Goal: Information Seeking & Learning: Learn about a topic

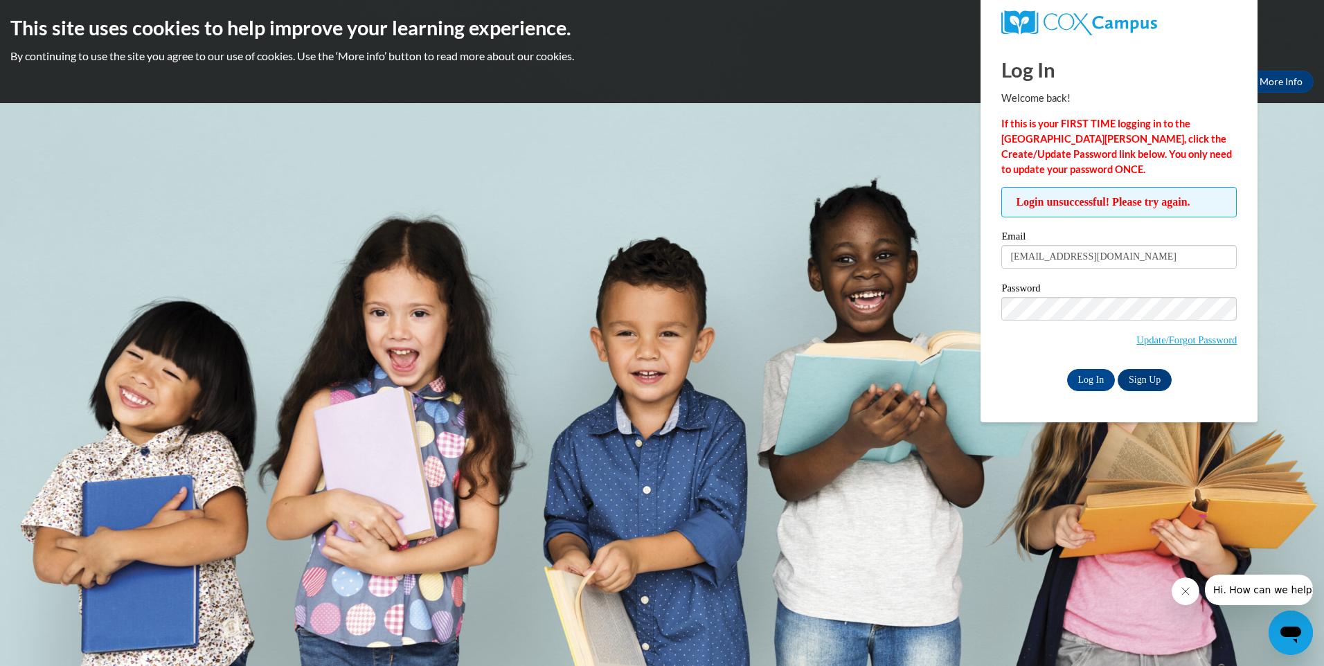
click at [1062, 256] on input "gailmcelrath@headstart.com" at bounding box center [1118, 257] width 235 height 24
click at [1121, 257] on input "gailmcelrath77@headstart.com" at bounding box center [1118, 257] width 235 height 24
type input "gailmcelrath77@gmail.com"
click at [1106, 380] on input "Log In" at bounding box center [1091, 380] width 48 height 22
click at [1074, 374] on input "Log In" at bounding box center [1091, 380] width 48 height 22
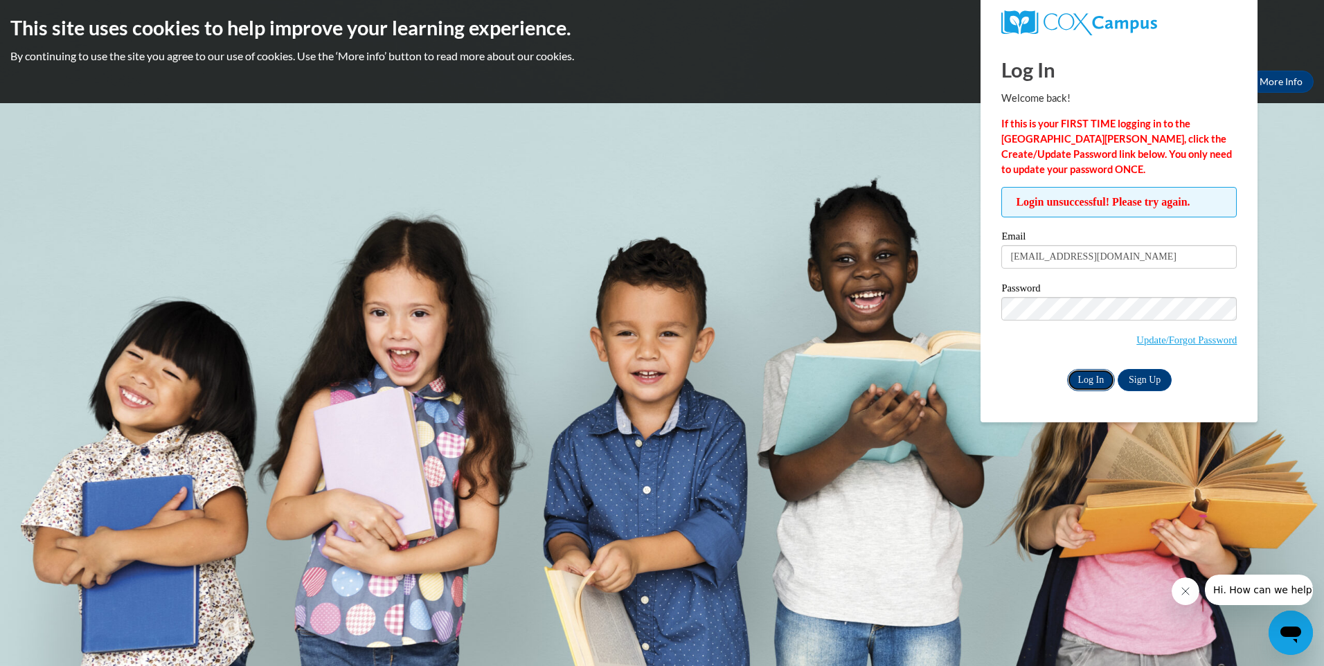
click at [1085, 373] on input "Log In" at bounding box center [1091, 380] width 48 height 22
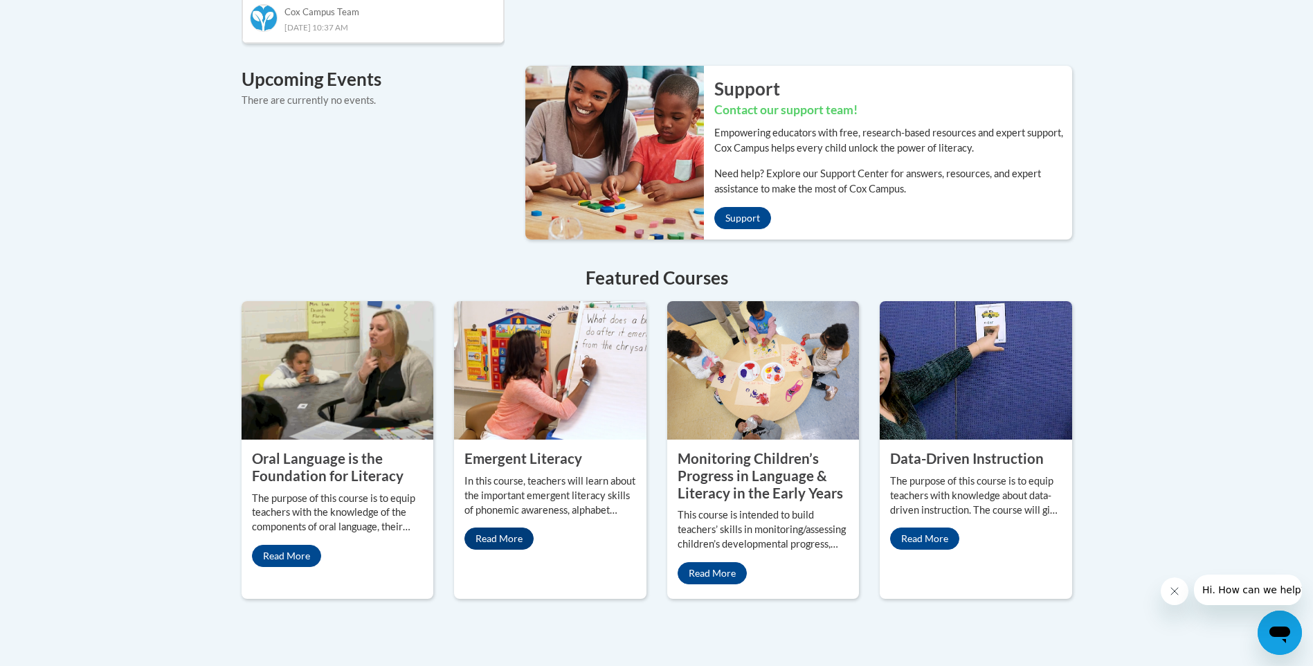
scroll to position [1177, 0]
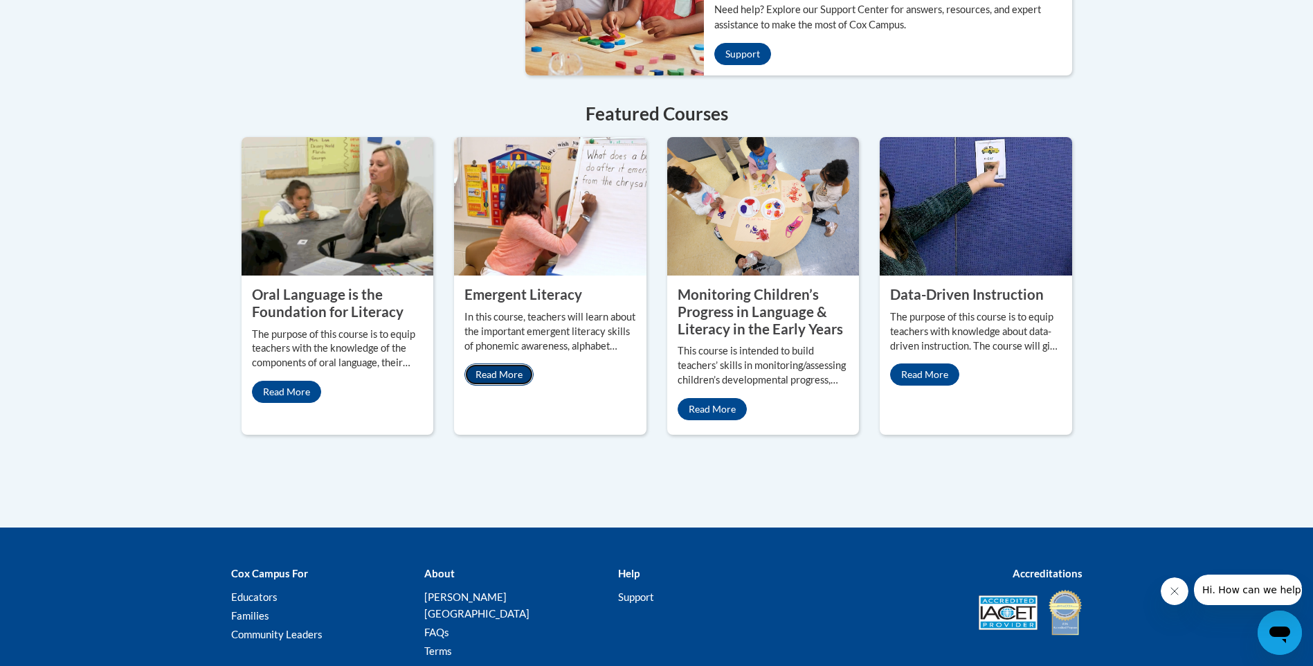
click at [507, 363] on link "Read More" at bounding box center [498, 374] width 69 height 22
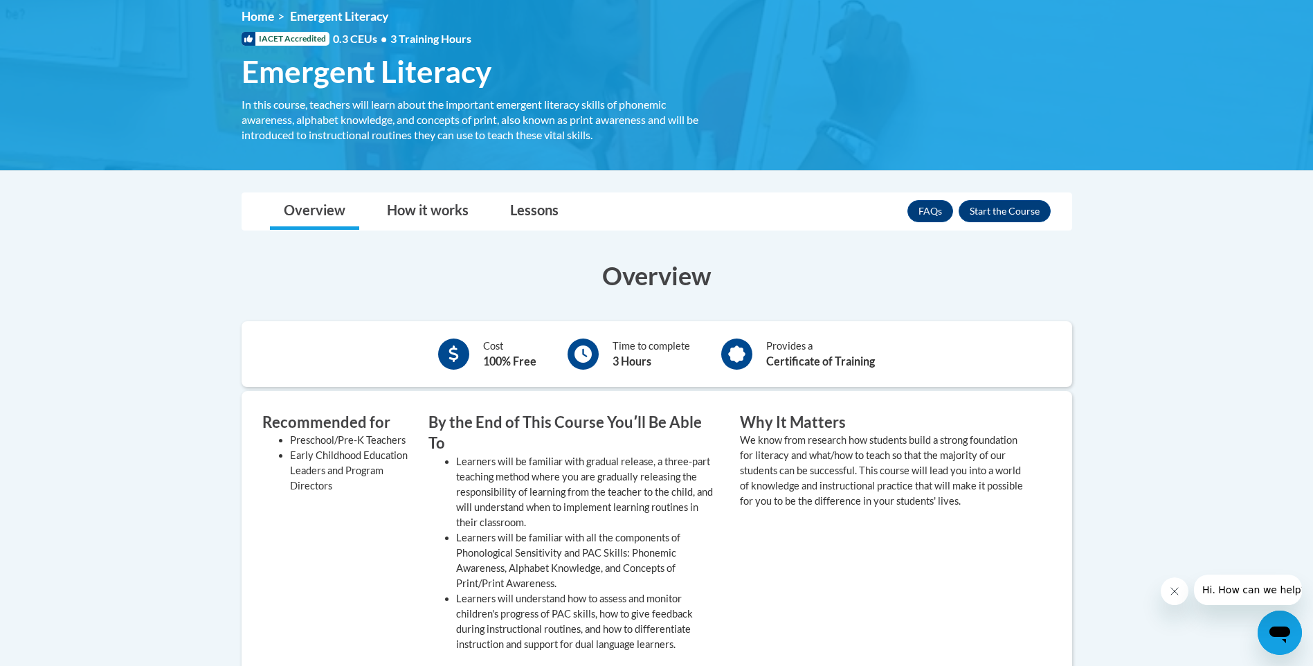
scroll to position [208, 0]
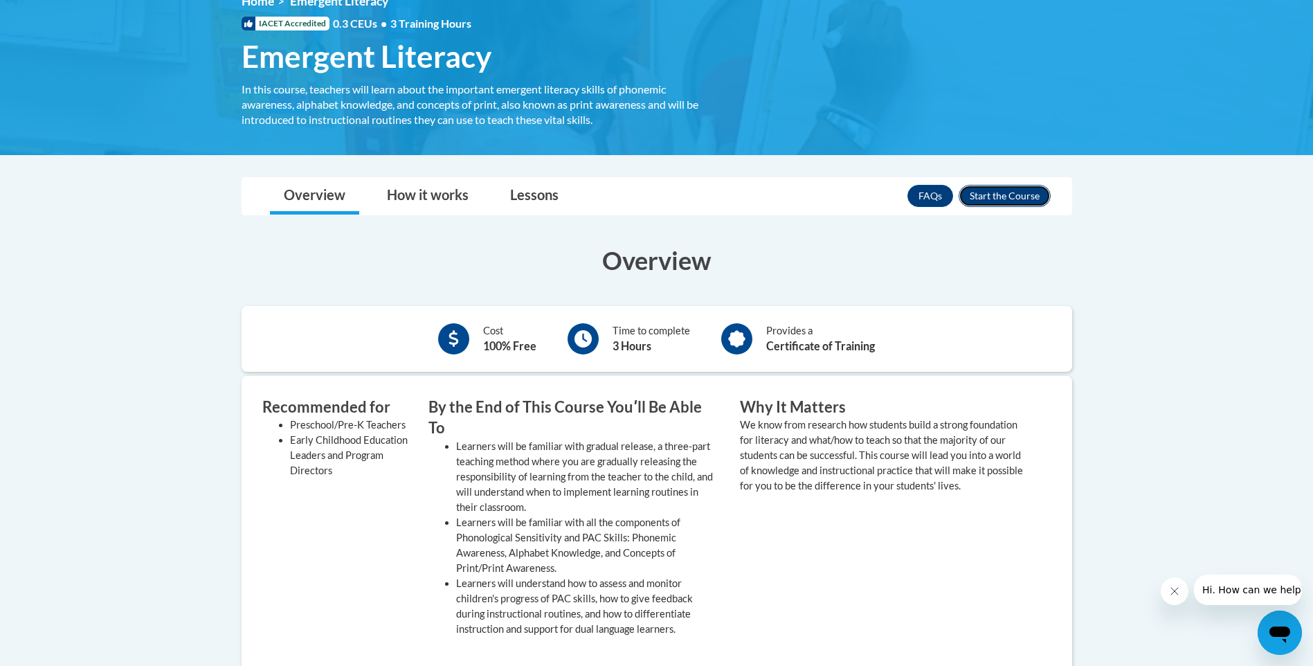
click at [987, 200] on button "Enroll" at bounding box center [1005, 196] width 92 height 22
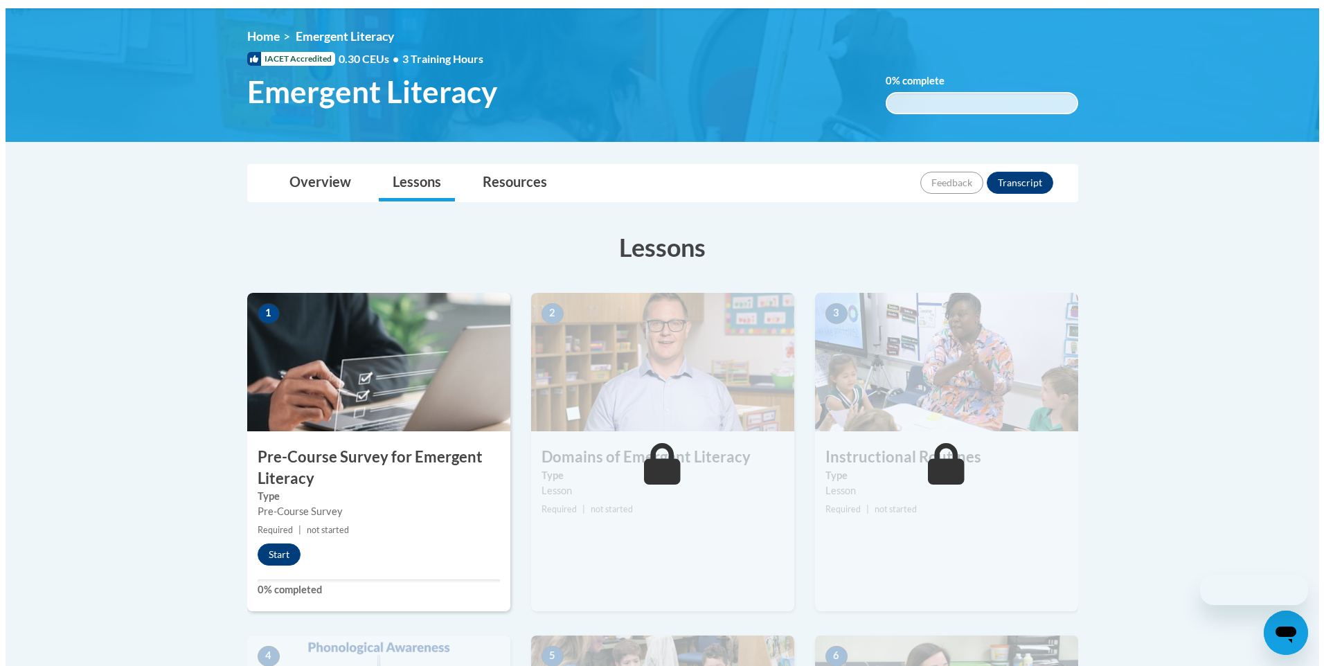
scroll to position [380, 0]
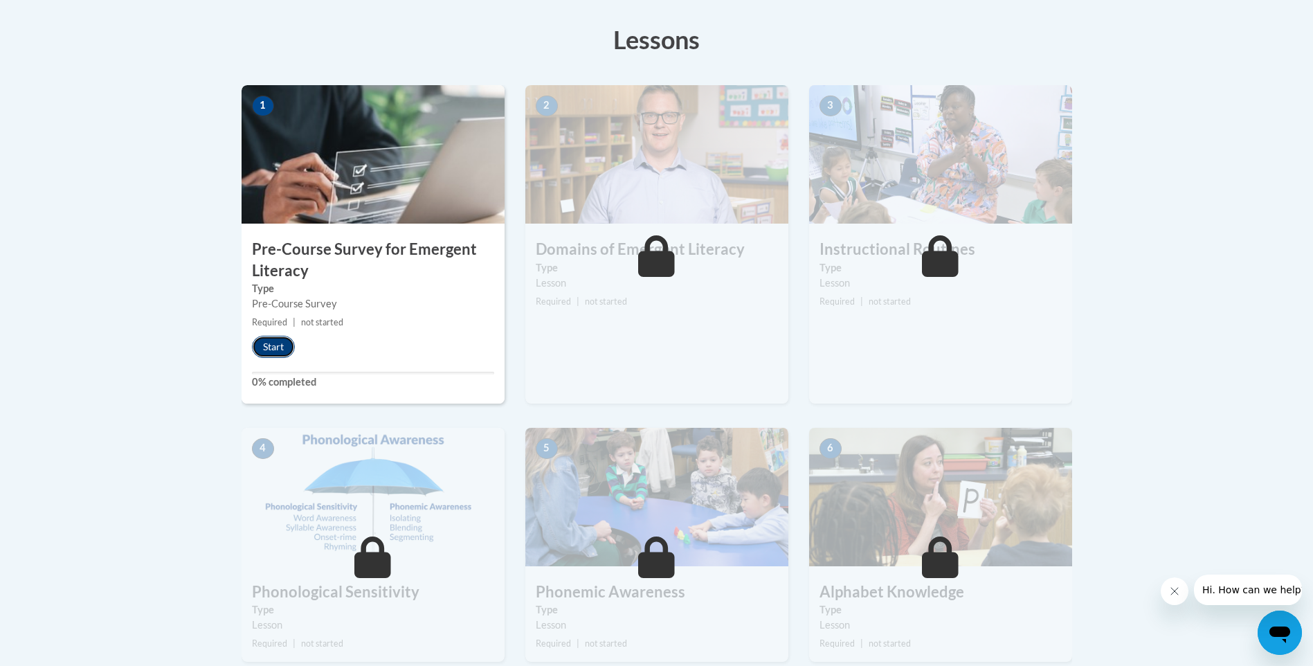
click at [274, 354] on button "Start" at bounding box center [273, 347] width 43 height 22
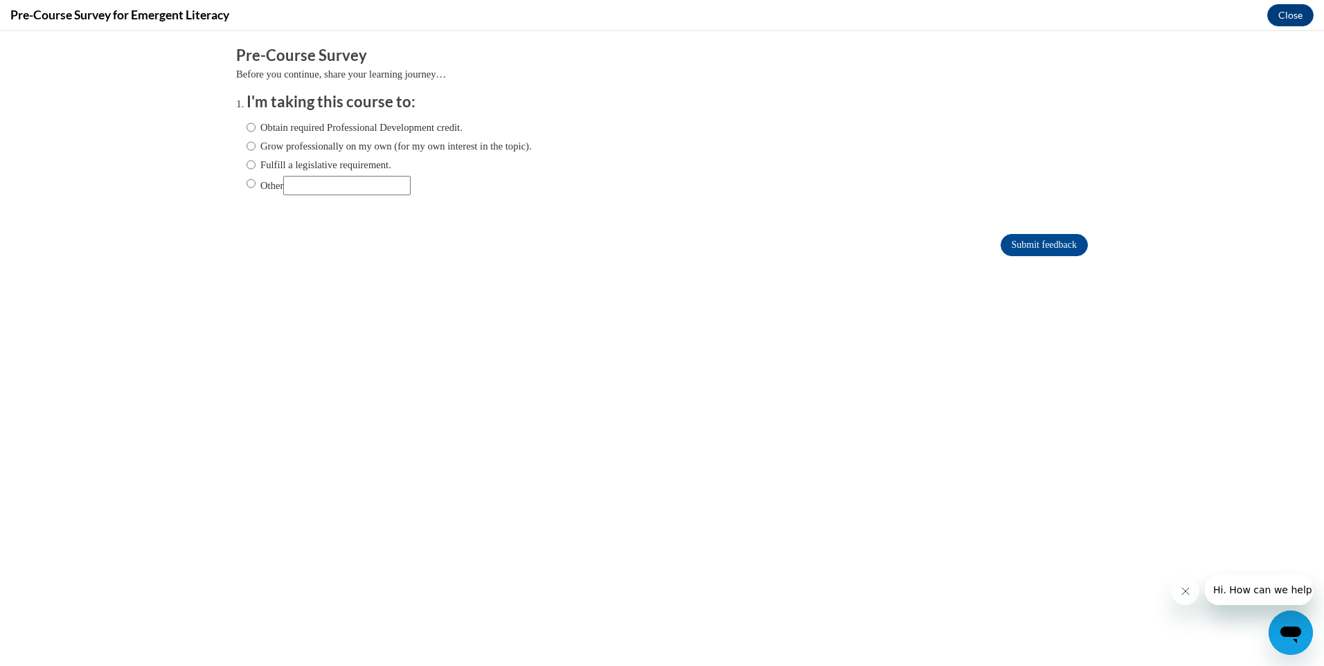
scroll to position [0, 0]
click at [246, 129] on input "Obtain required Professional Development credit." at bounding box center [250, 127] width 9 height 15
radio input "true"
click at [1000, 243] on input "Submit feedback" at bounding box center [1043, 245] width 87 height 22
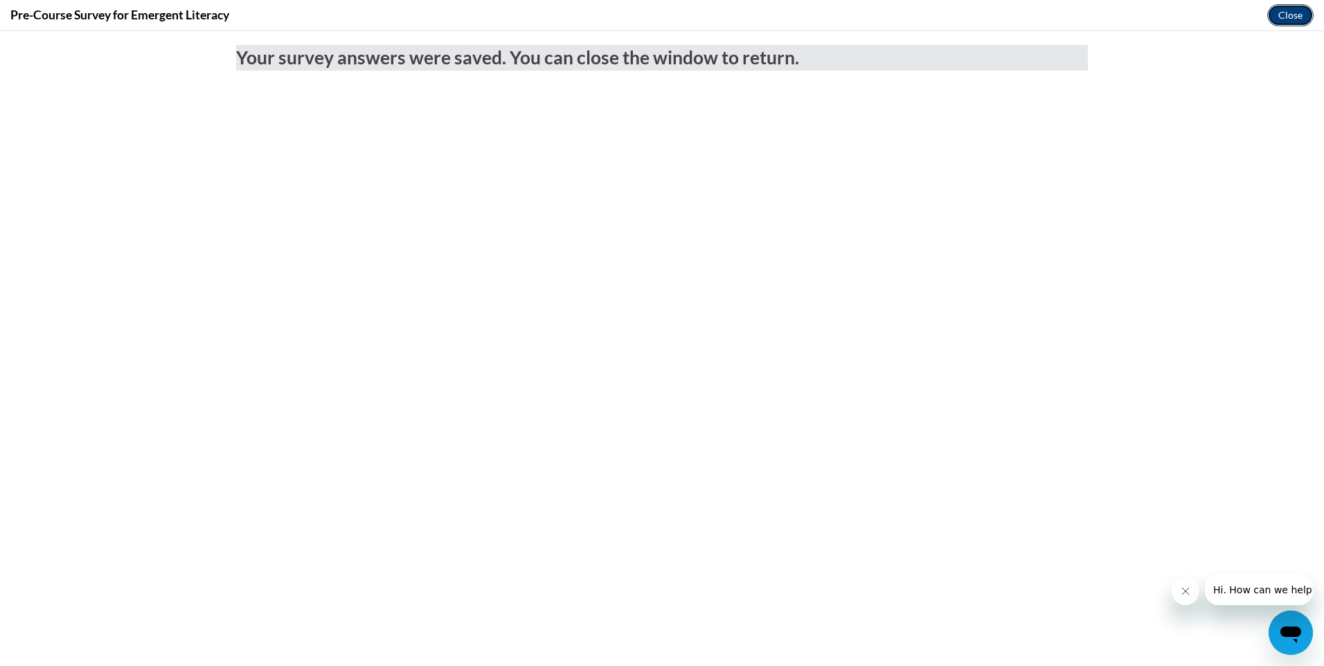
click at [1279, 12] on button "Close" at bounding box center [1290, 15] width 46 height 22
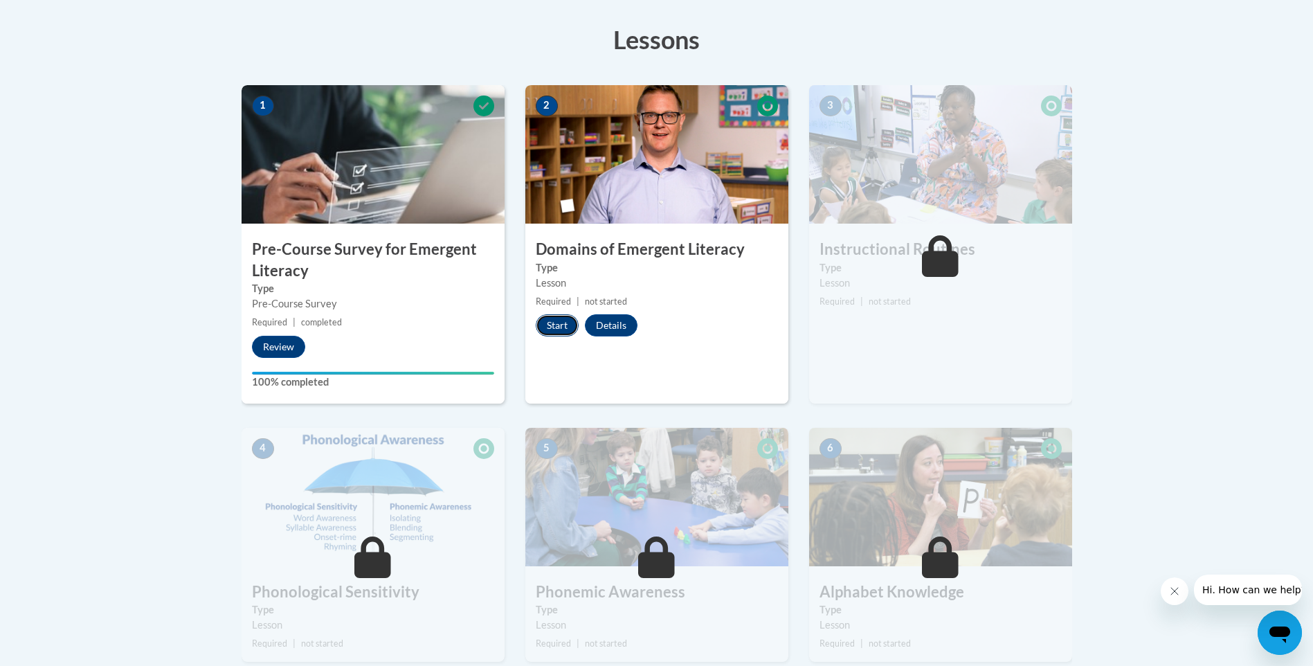
click at [556, 325] on button "Start" at bounding box center [557, 325] width 43 height 22
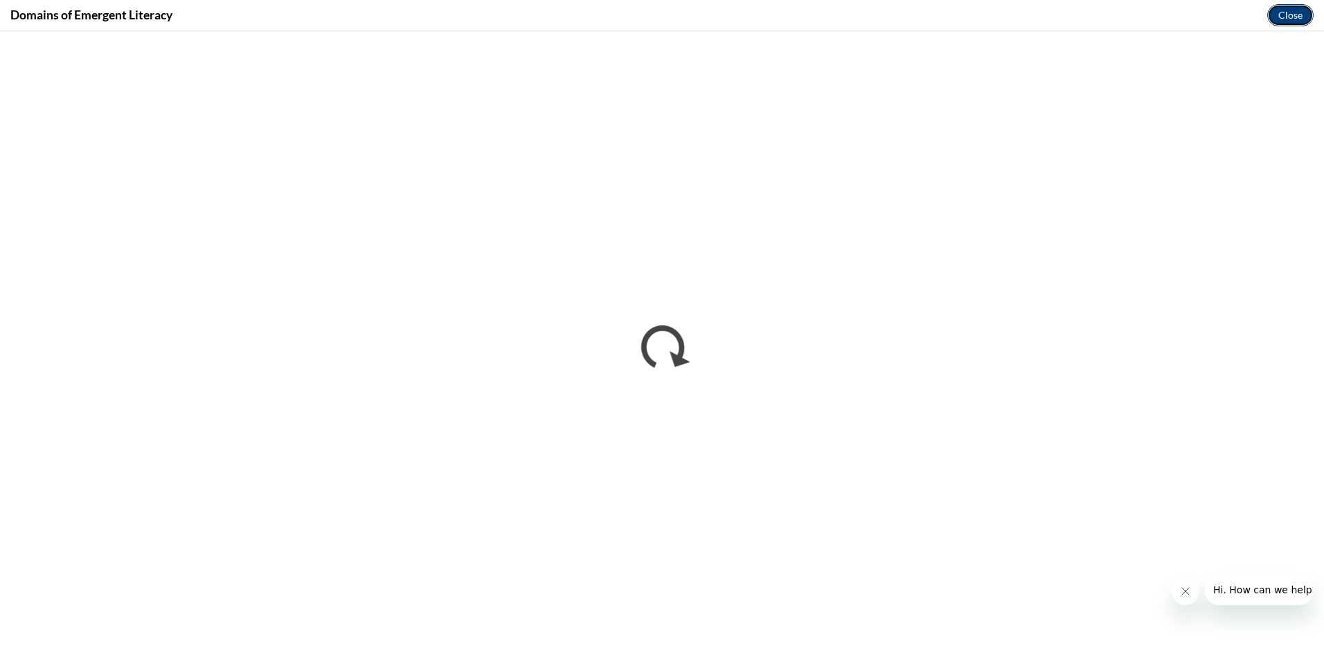
click at [1279, 18] on button "Close" at bounding box center [1290, 15] width 46 height 22
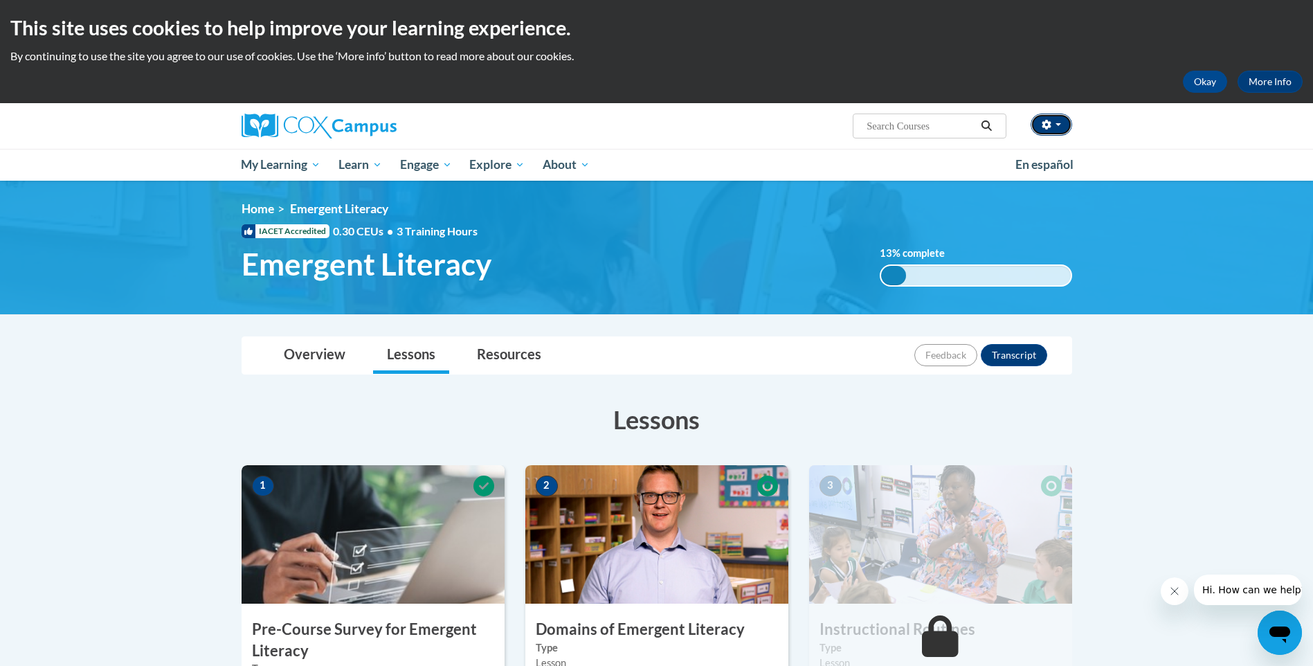
click at [1058, 120] on button "button" at bounding box center [1052, 125] width 42 height 22
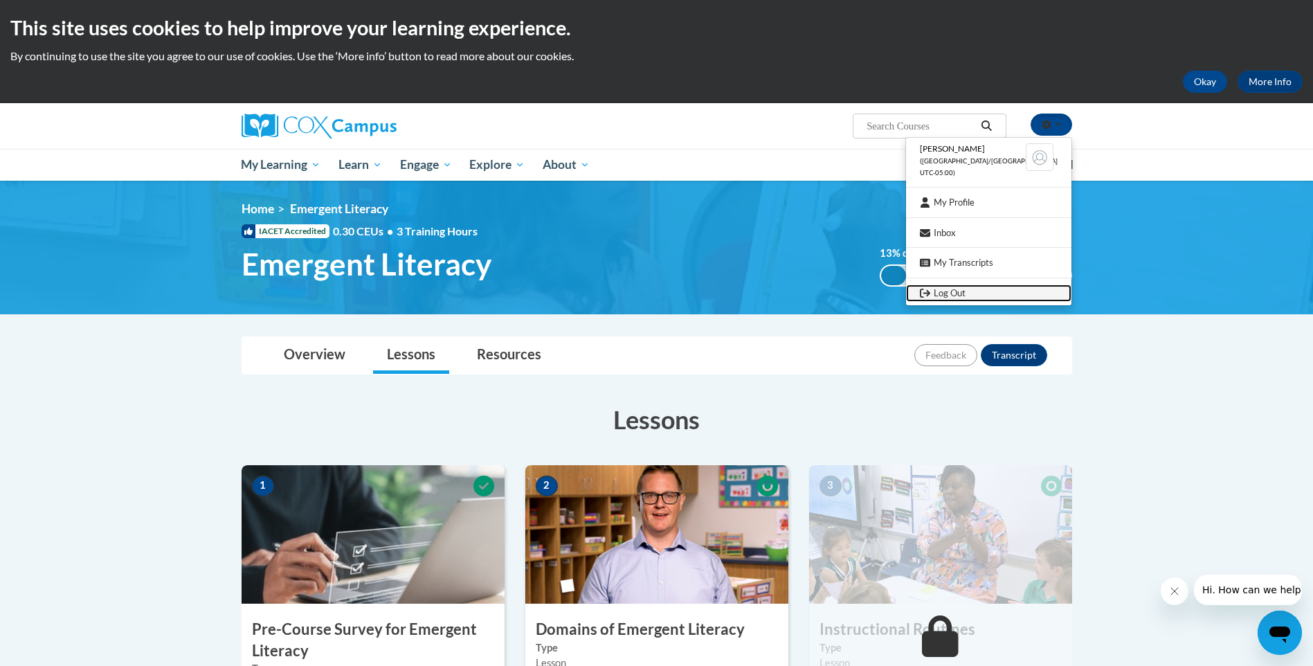
click at [986, 294] on link "Log Out" at bounding box center [988, 293] width 165 height 17
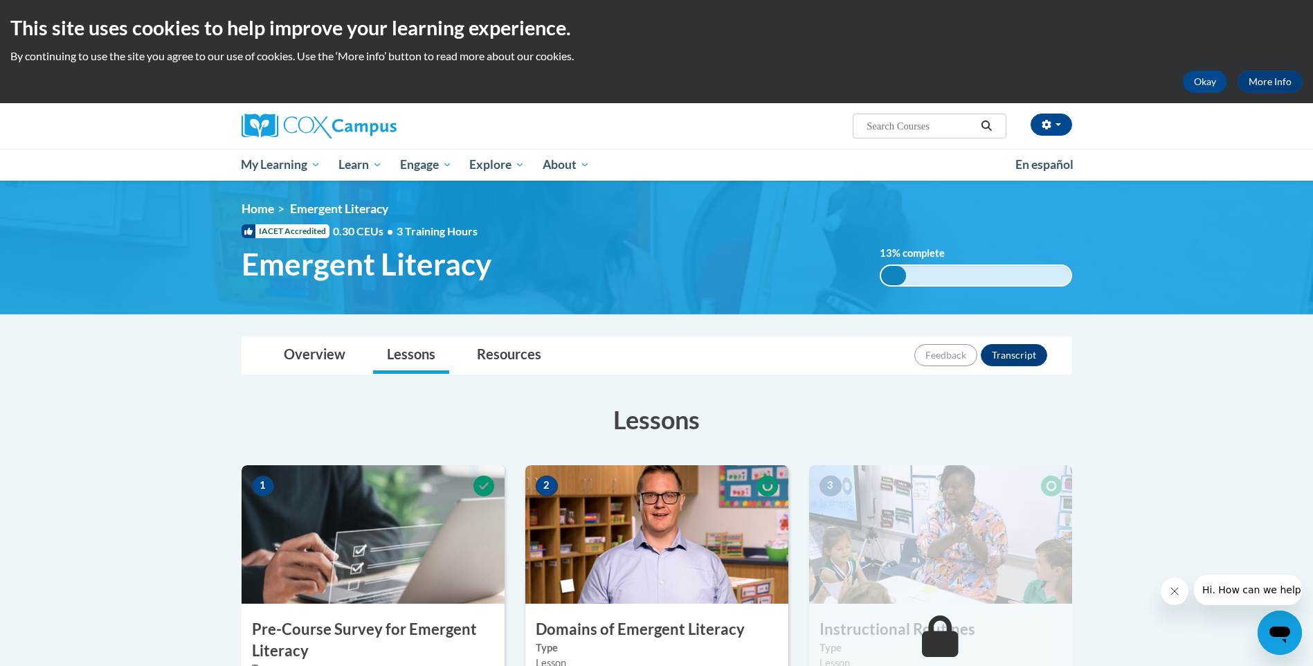
click at [986, 294] on div "<en>Home</en><fr>Accueil</fr><de>Zuhause</de><it>Casa</it><es>Casa</es><pt>Casa…" at bounding box center [657, 247] width 872 height 92
